Goal: Task Accomplishment & Management: Manage account settings

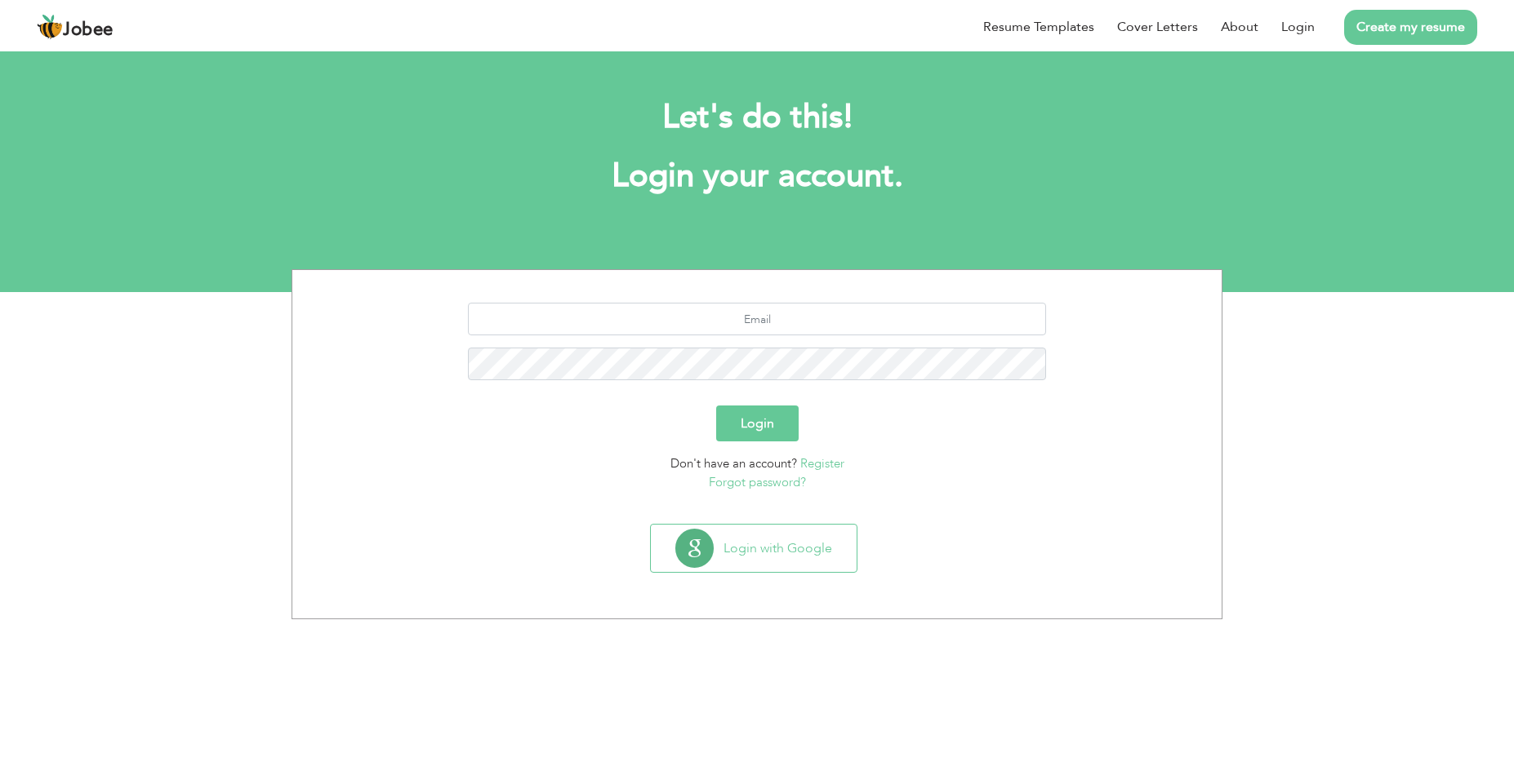
click at [961, 141] on div "Let's do this! Login your account." at bounding box center [756, 155] width 906 height 150
click at [766, 559] on button "Login with Google" at bounding box center [753, 549] width 206 height 47
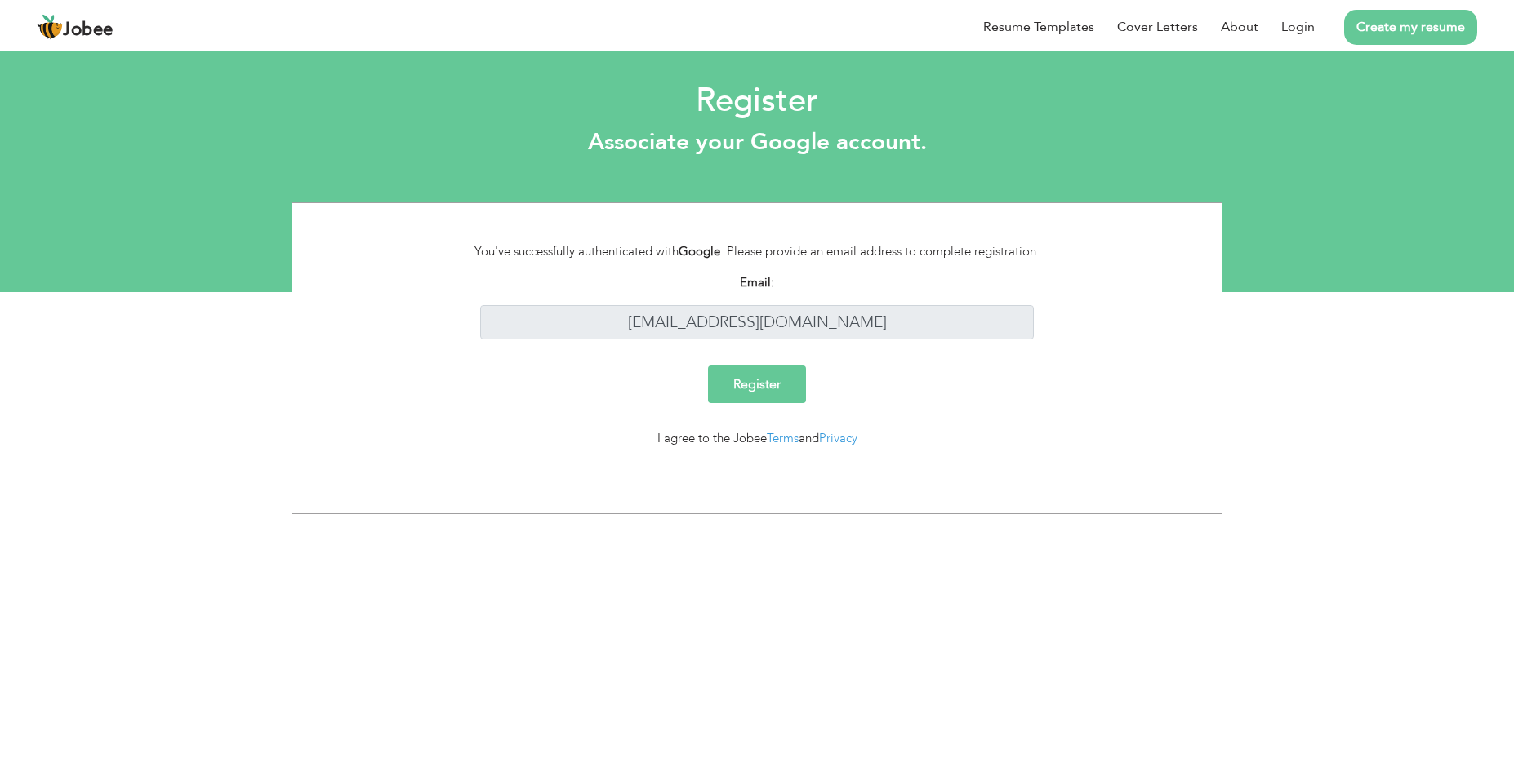
click at [759, 383] on input "Register" at bounding box center [757, 384] width 98 height 37
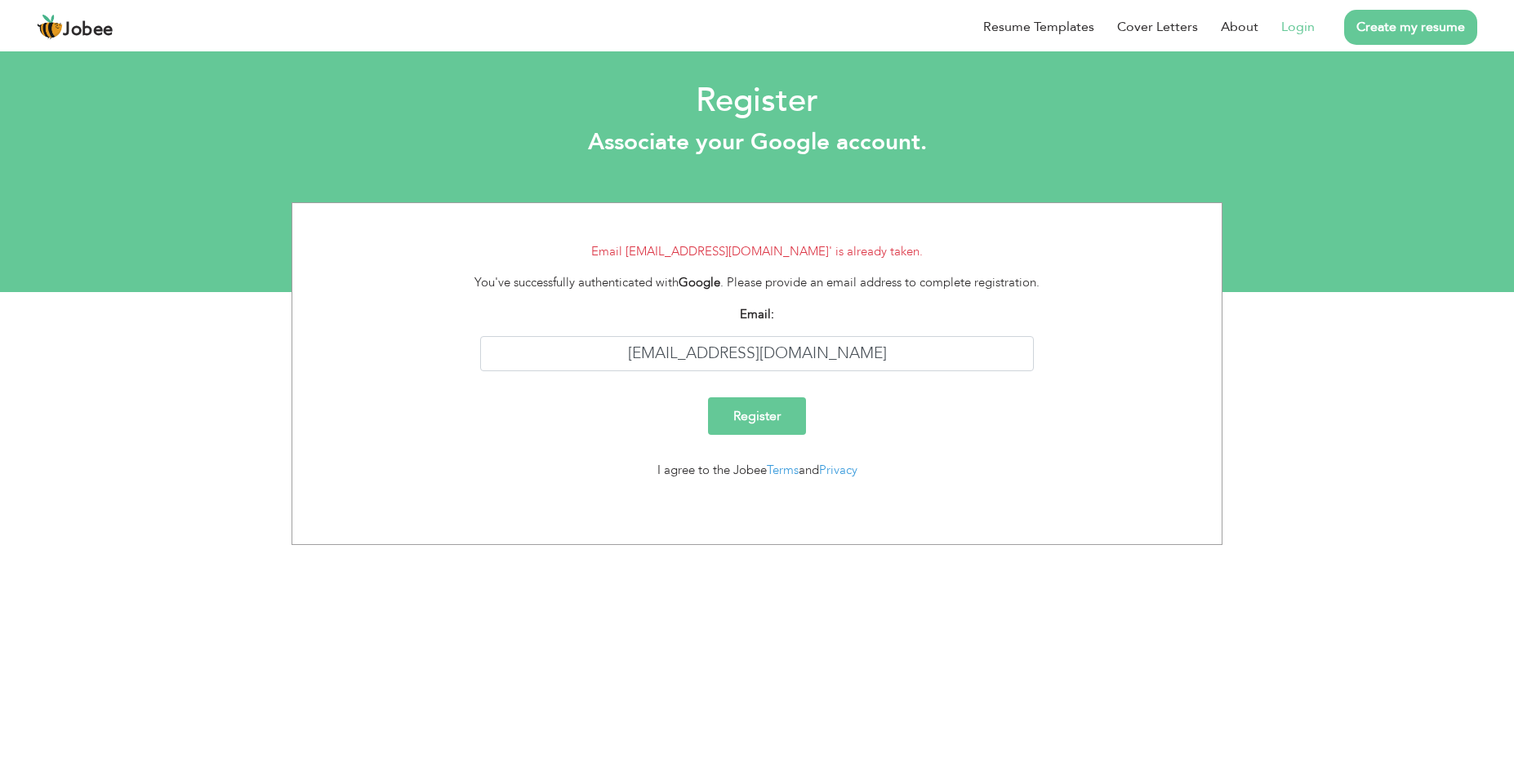
click at [1310, 33] on link "Login" at bounding box center [1298, 27] width 34 height 20
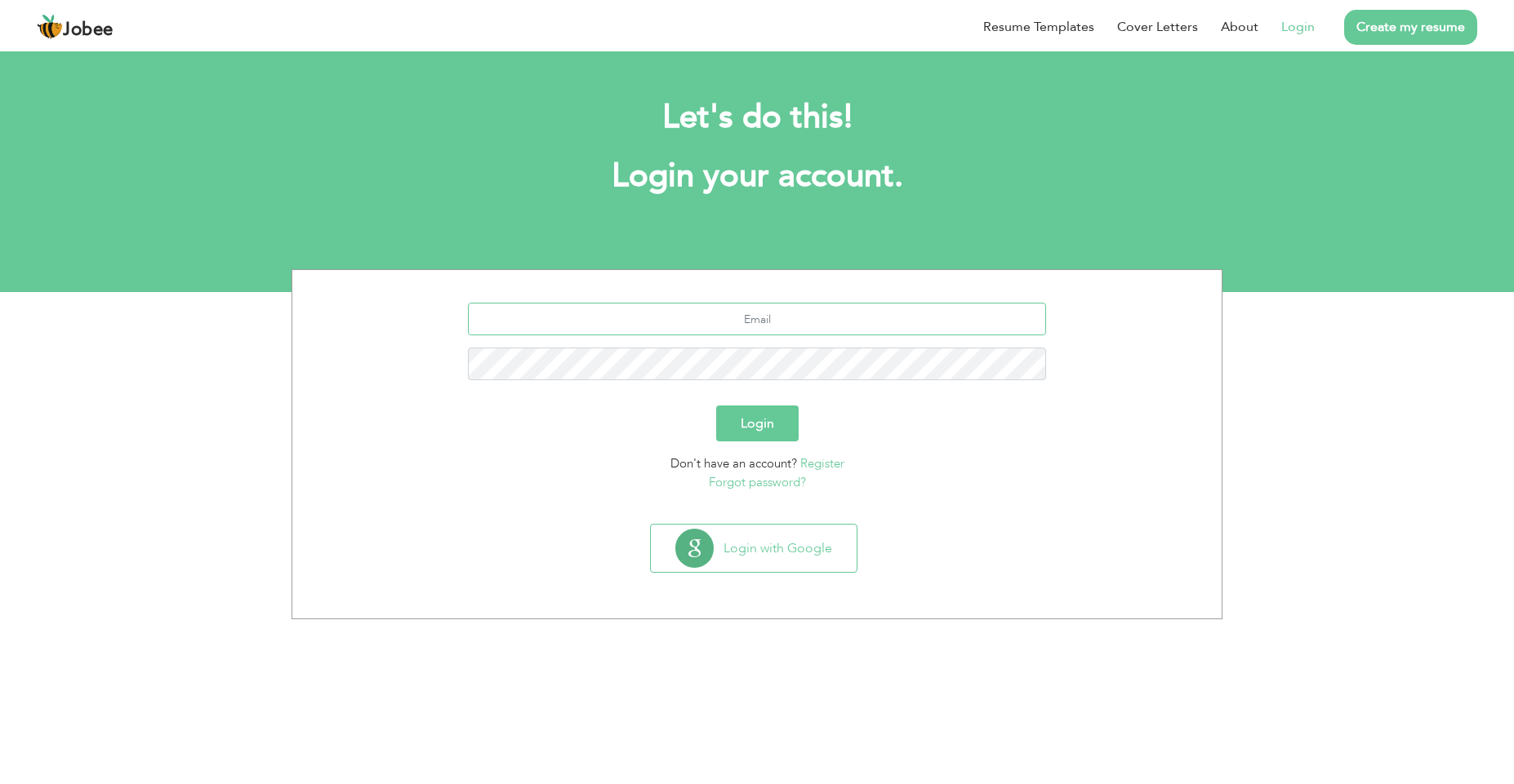
click at [795, 312] on input "text" at bounding box center [757, 319] width 579 height 33
click at [774, 311] on input "text" at bounding box center [757, 319] width 579 height 33
type input "s"
click at [799, 320] on input "text" at bounding box center [757, 319] width 579 height 33
click at [1293, 23] on link "Login" at bounding box center [1298, 27] width 34 height 20
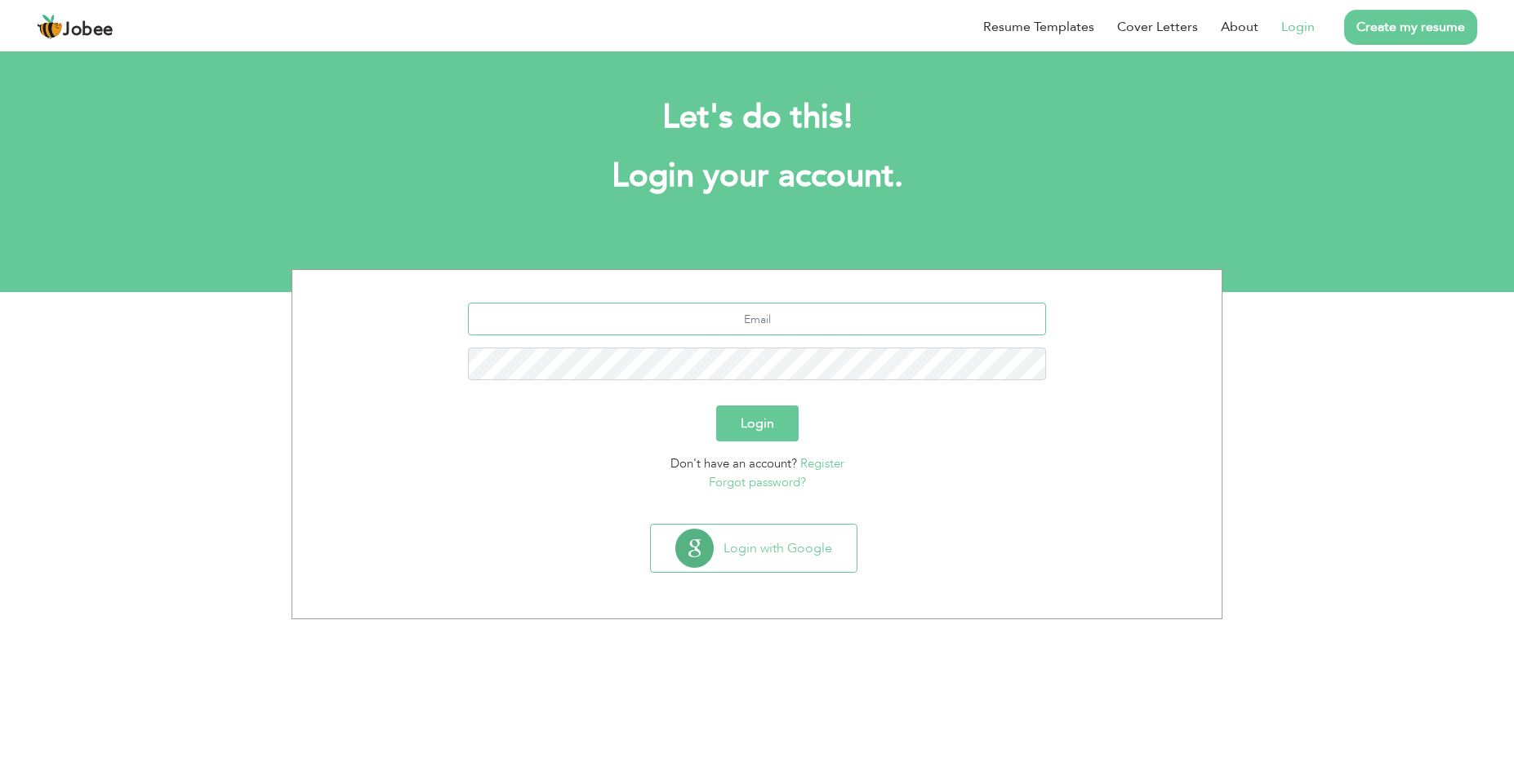
click at [845, 317] on input "text" at bounding box center [757, 319] width 579 height 33
click at [791, 538] on button "Login with Google" at bounding box center [753, 549] width 206 height 47
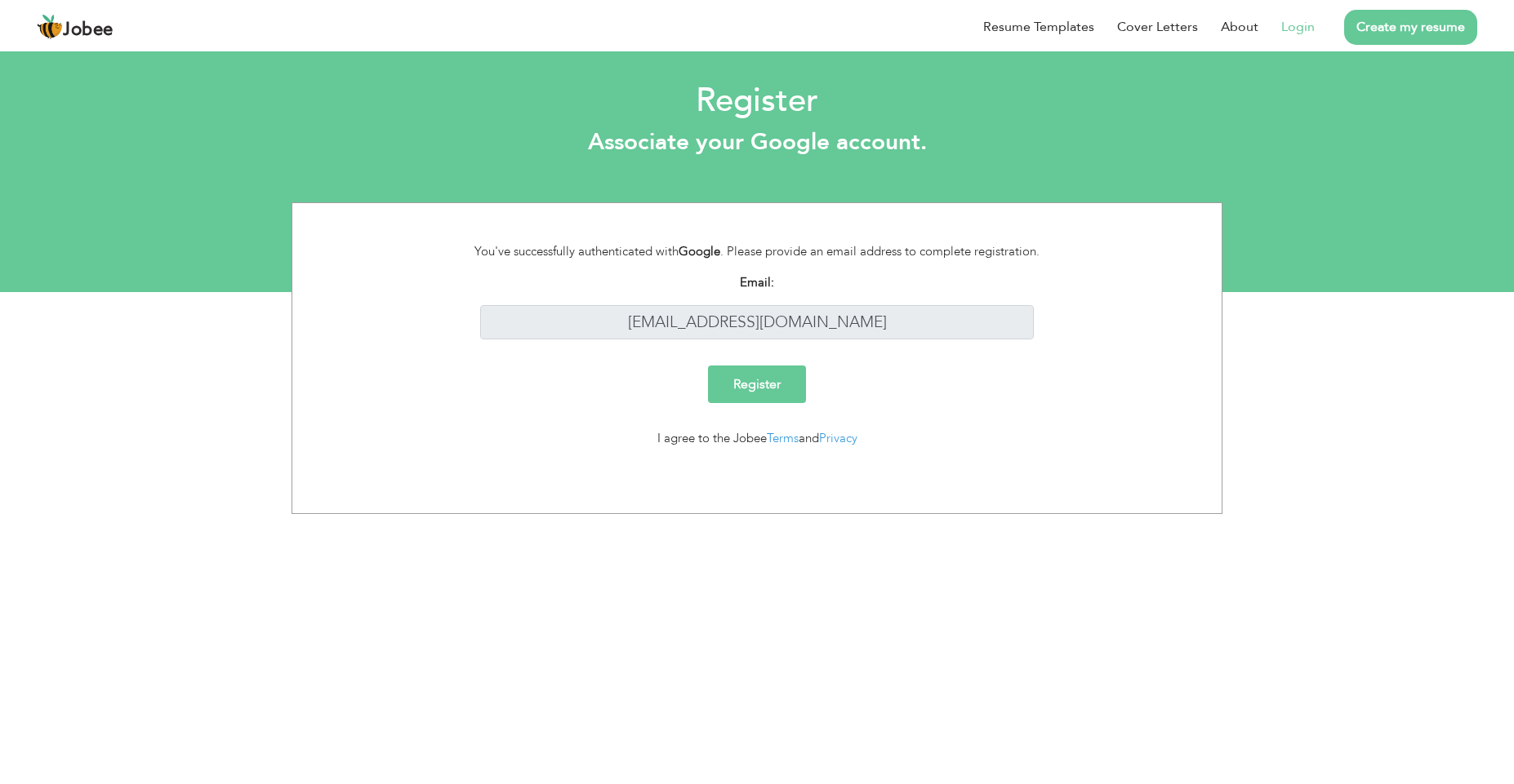
click at [797, 382] on input "Register" at bounding box center [757, 384] width 98 height 37
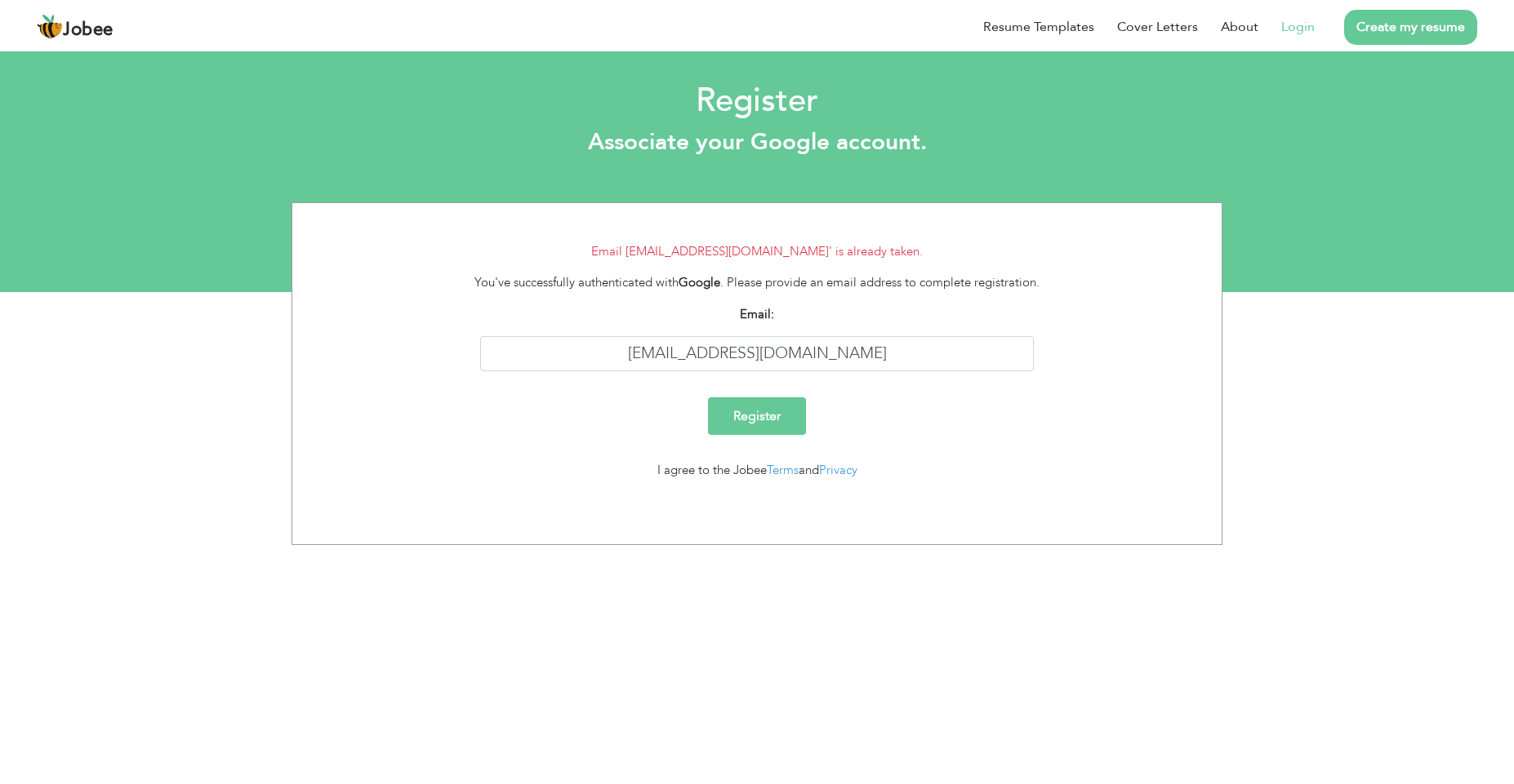
click at [1302, 24] on link "Login" at bounding box center [1298, 27] width 34 height 20
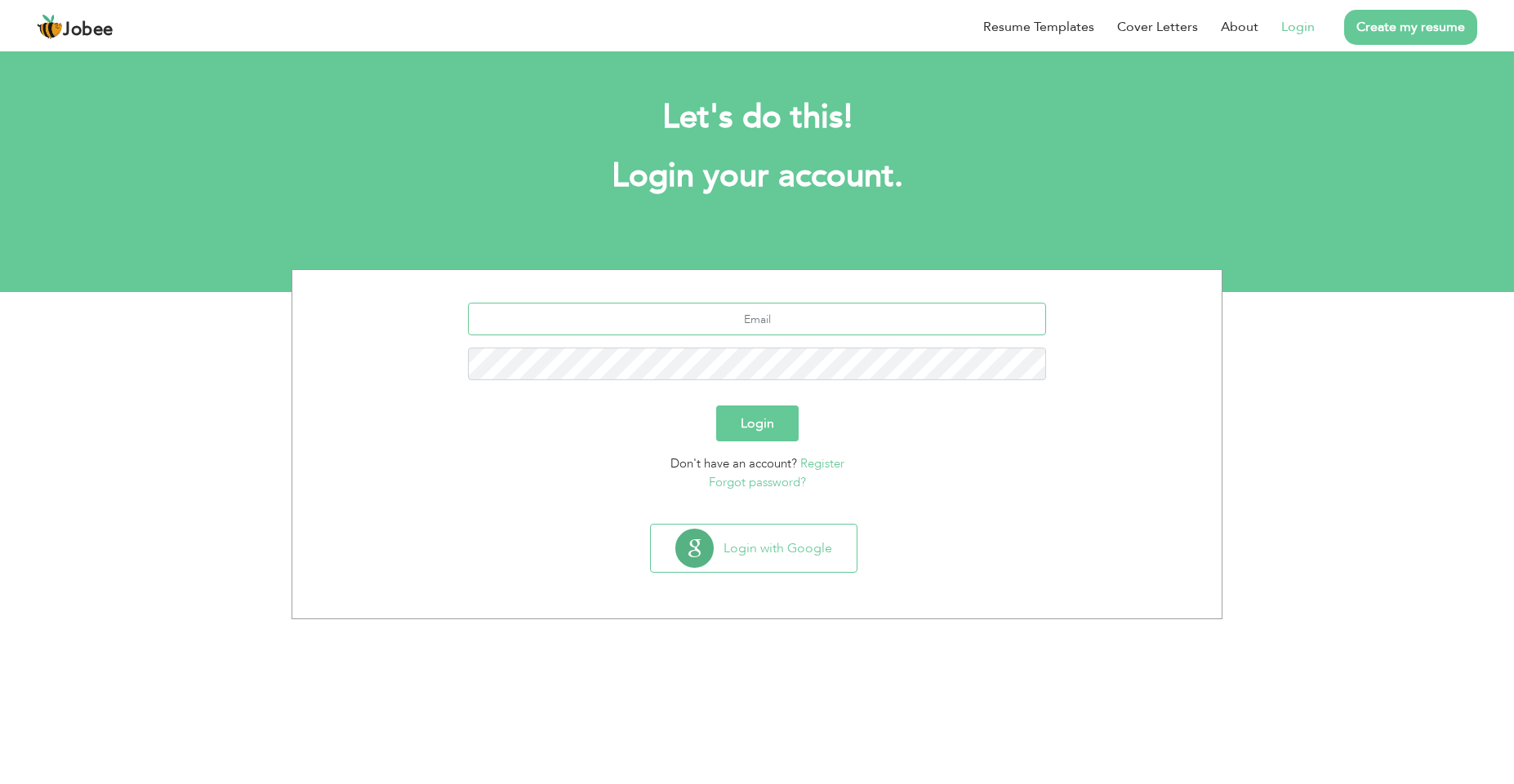
click at [723, 326] on input "text" at bounding box center [757, 319] width 579 height 33
type input "[EMAIL_ADDRESS][DOMAIN_NAME]"
click at [752, 413] on button "Login" at bounding box center [757, 424] width 82 height 36
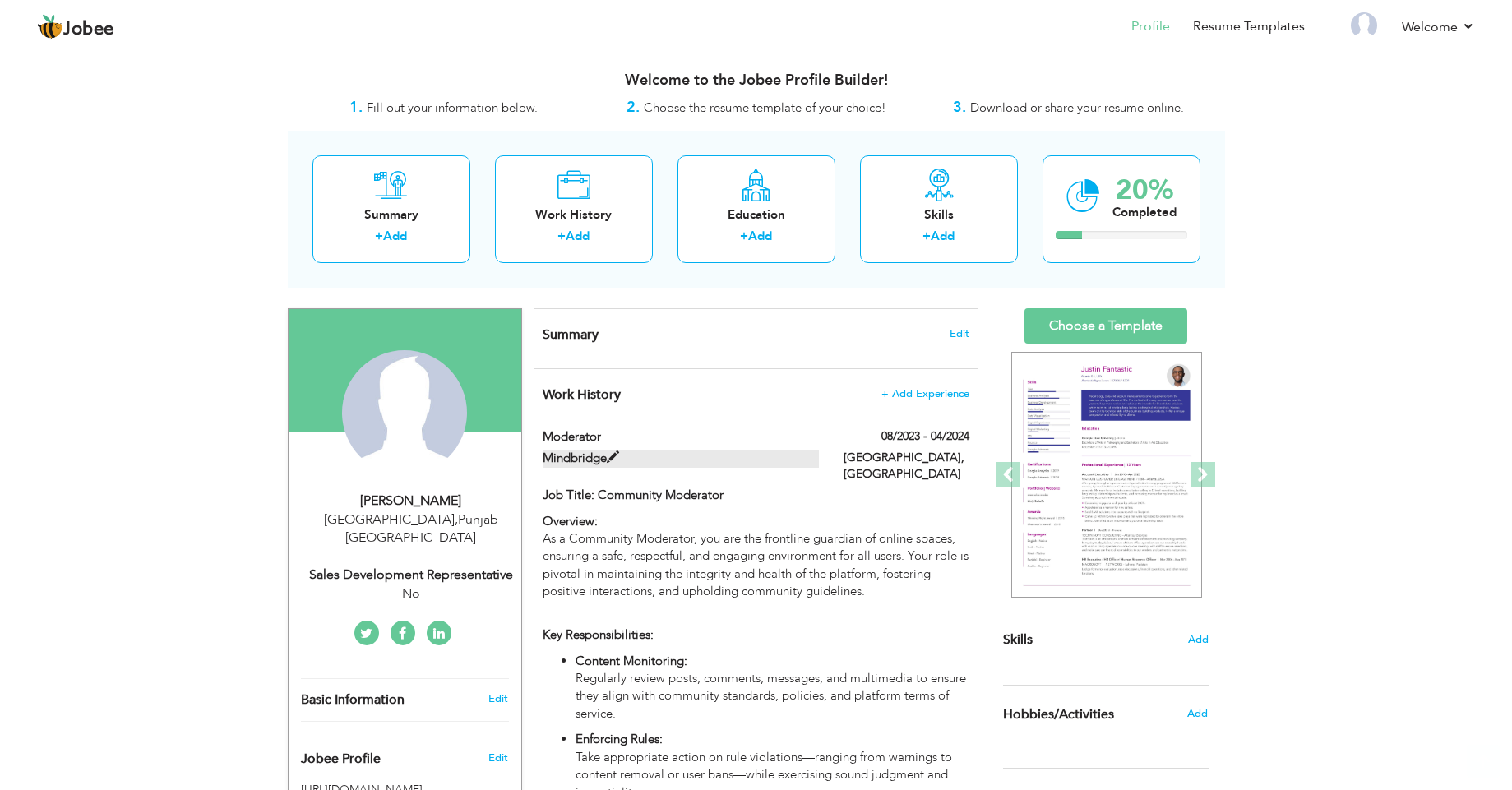
scroll to position [6, 0]
